Goal: Check status: Check status

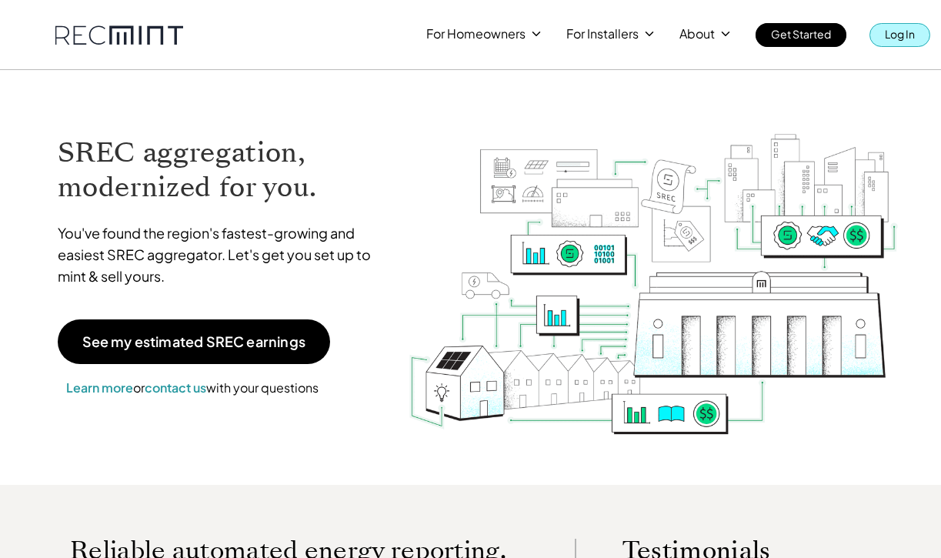
click at [918, 35] on link "Log In" at bounding box center [899, 35] width 61 height 24
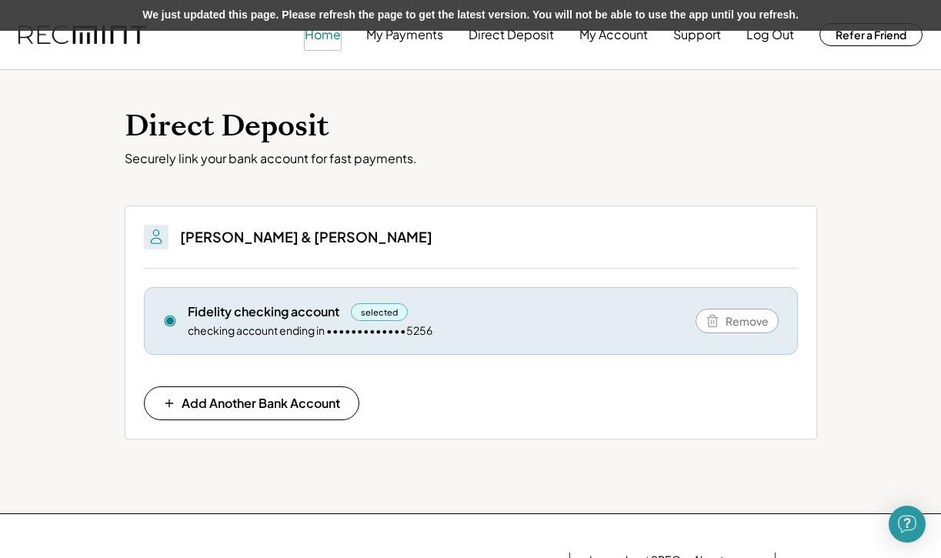
click at [336, 38] on button "Home" at bounding box center [323, 34] width 36 height 31
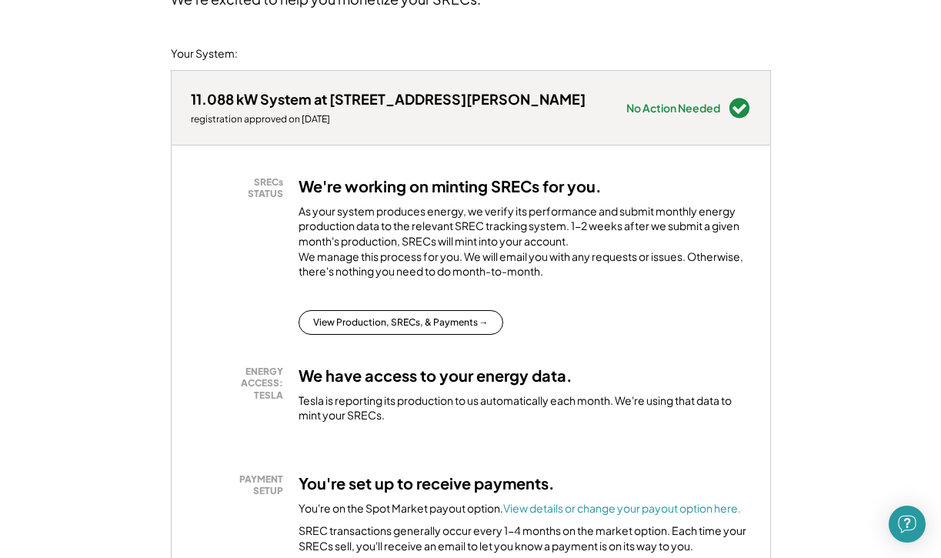
scroll to position [164, 0]
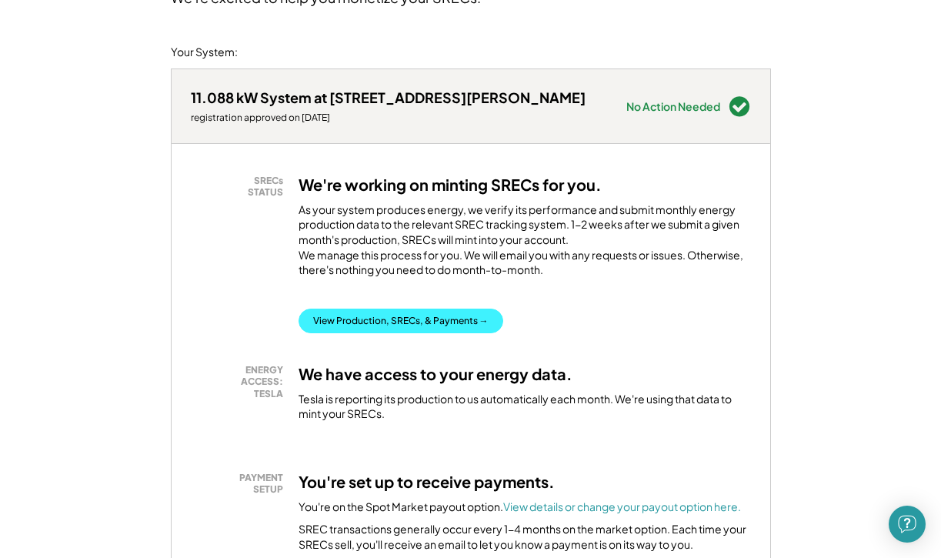
click at [343, 333] on button "View Production, SRECs, & Payments →" at bounding box center [400, 320] width 205 height 25
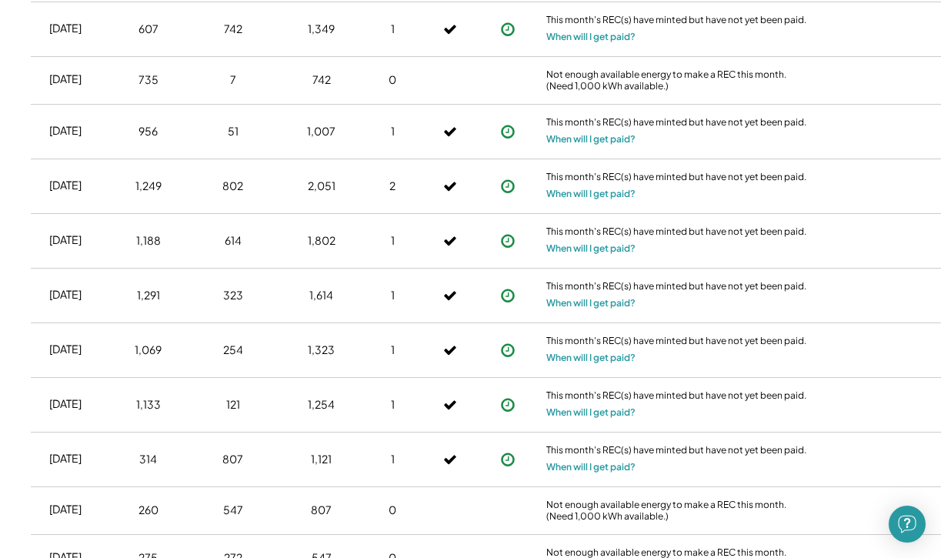
scroll to position [1721, 0]
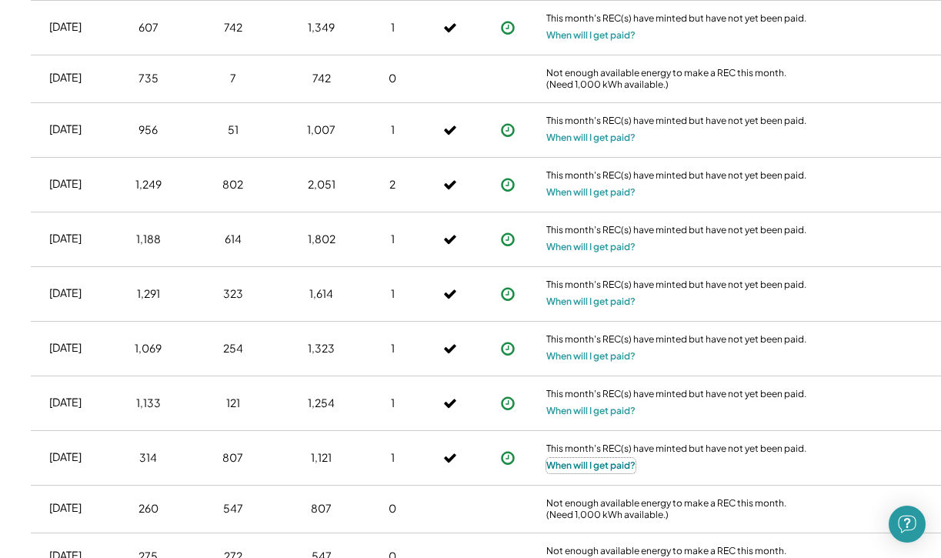
click at [581, 467] on button "When will I get paid?" at bounding box center [590, 465] width 89 height 15
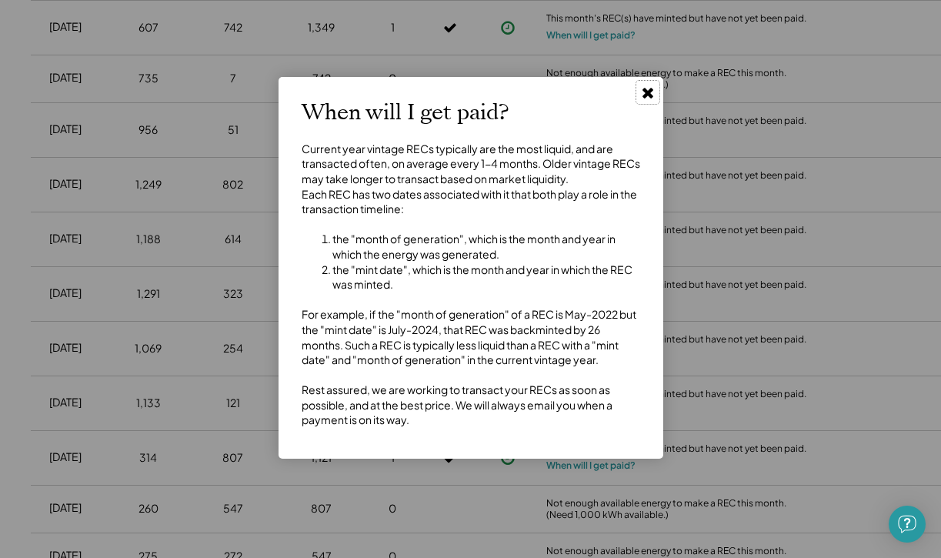
click at [648, 95] on use at bounding box center [647, 93] width 11 height 11
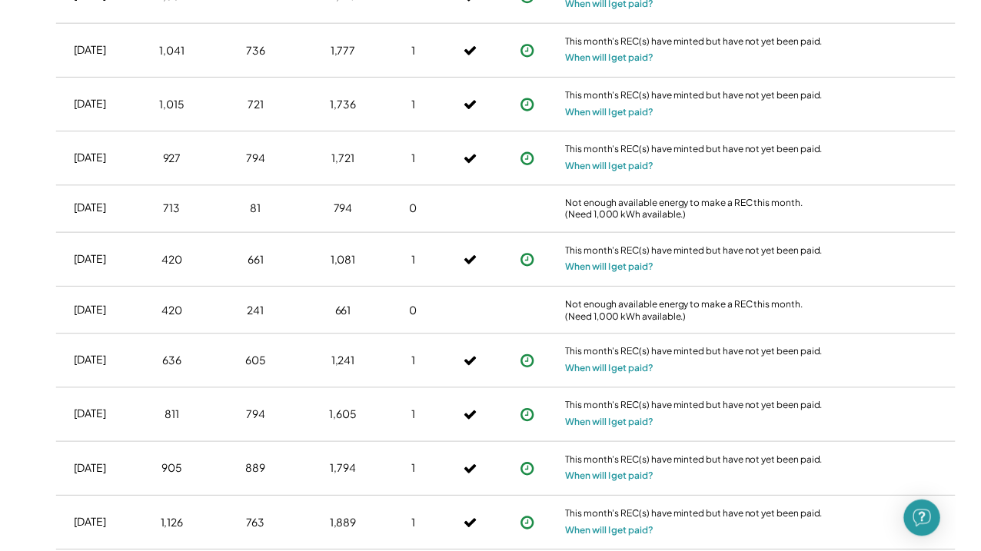
scroll to position [0, 0]
